Goal: Task Accomplishment & Management: Manage account settings

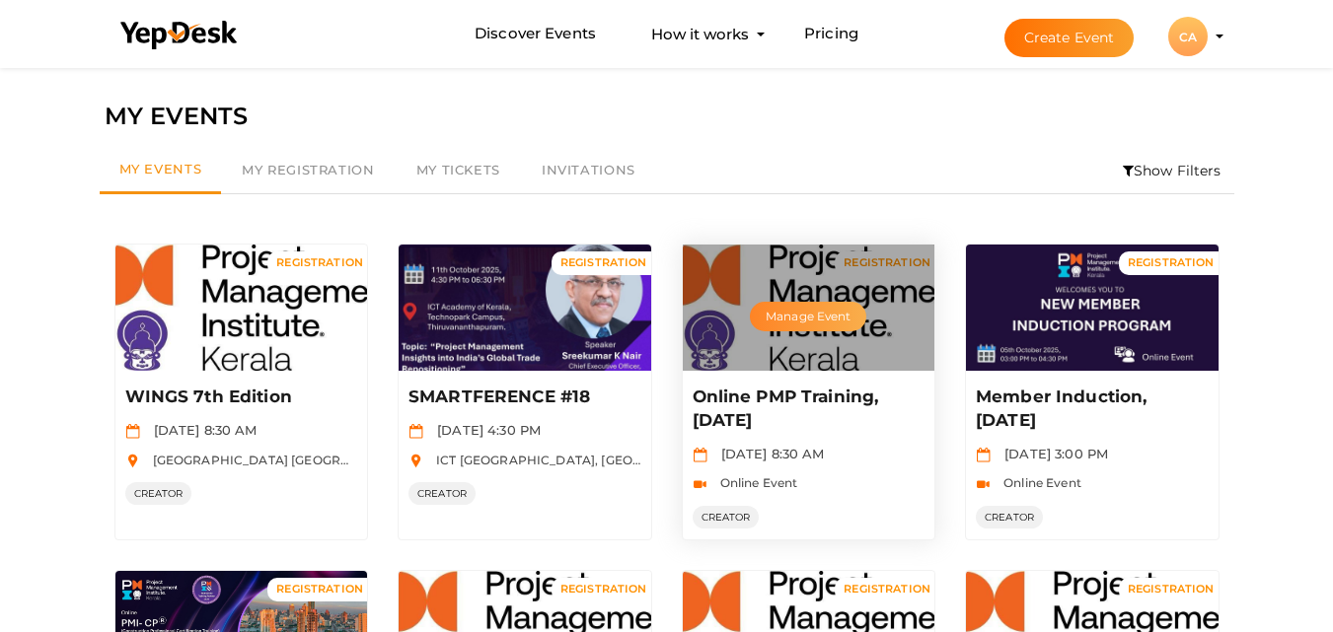
click at [815, 326] on button "Manage Event" at bounding box center [808, 317] width 116 height 30
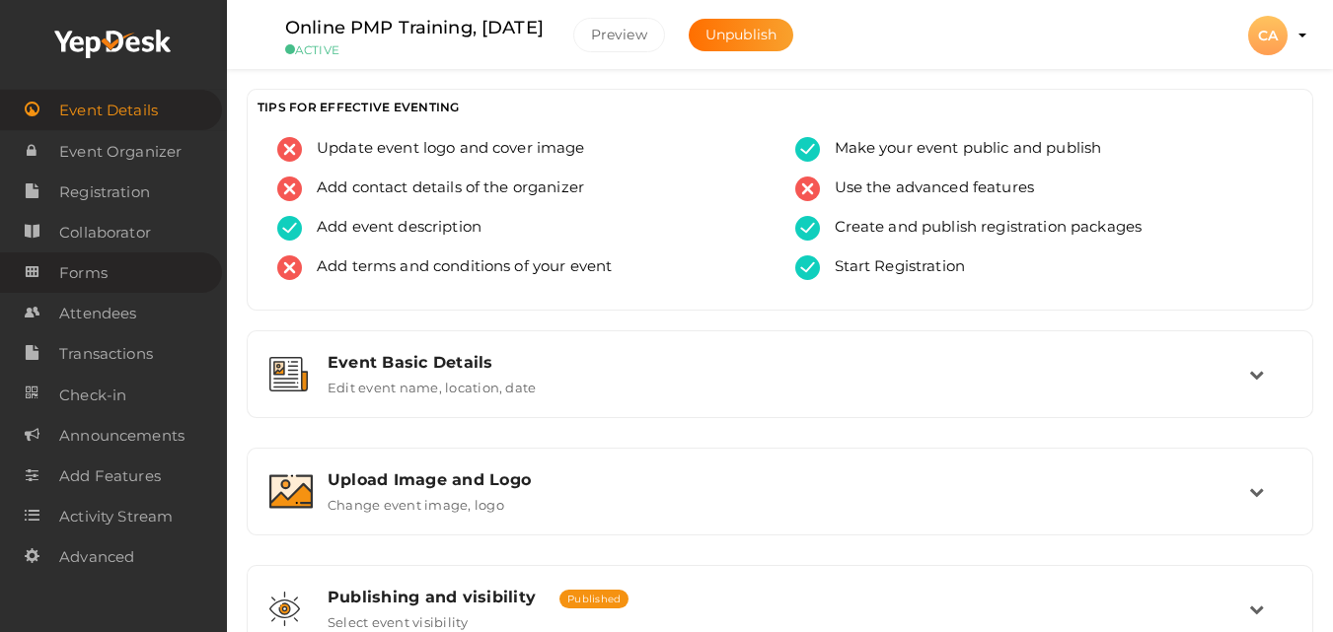
click at [106, 273] on span "Forms" at bounding box center [83, 273] width 48 height 39
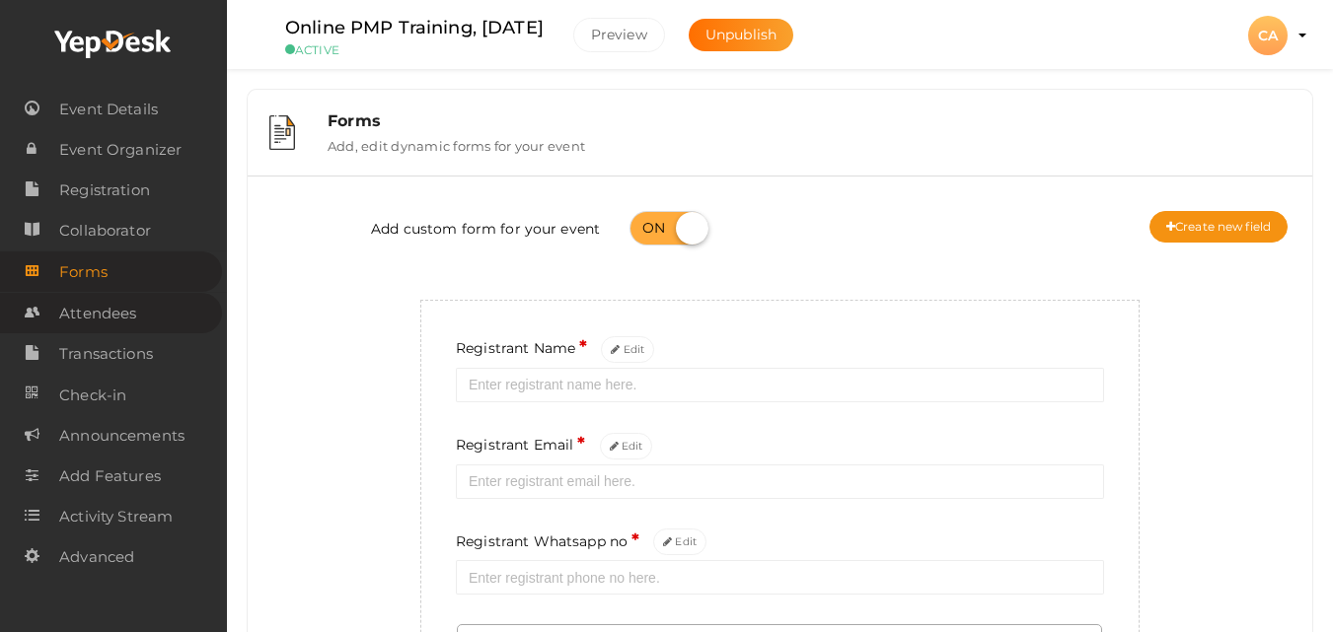
click at [123, 305] on span "Attendees" at bounding box center [97, 313] width 77 height 39
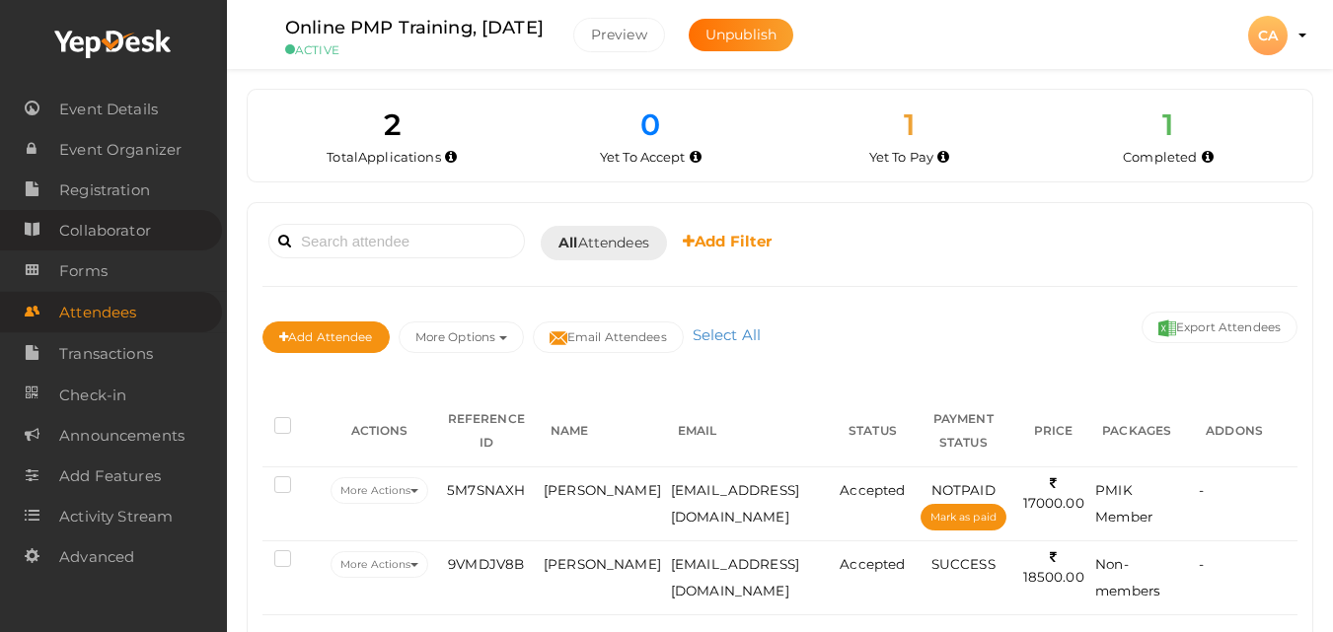
click at [134, 226] on span "Collaborator" at bounding box center [105, 230] width 92 height 39
